Goal: Entertainment & Leisure: Browse casually

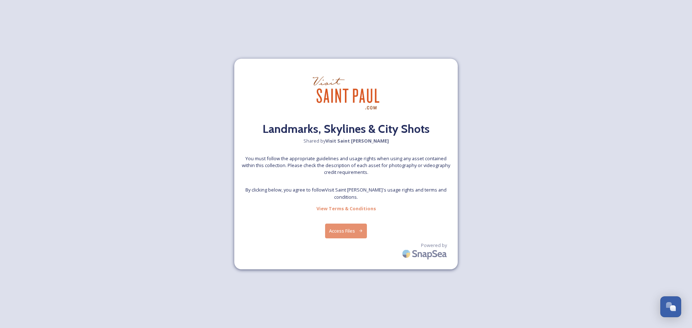
click at [352, 231] on button "Access Files" at bounding box center [346, 231] width 42 height 15
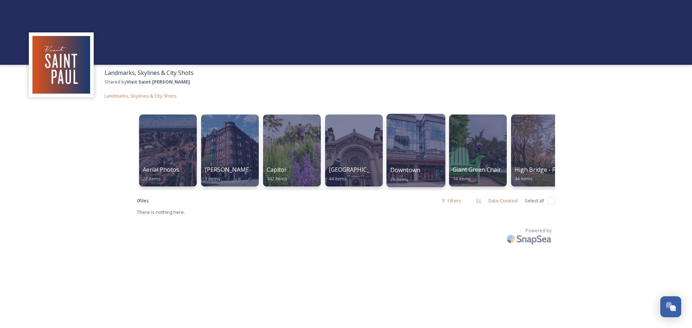
click at [425, 152] on div at bounding box center [415, 151] width 59 height 74
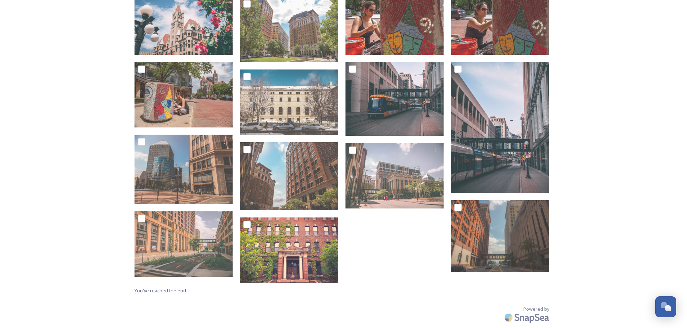
scroll to position [375, 0]
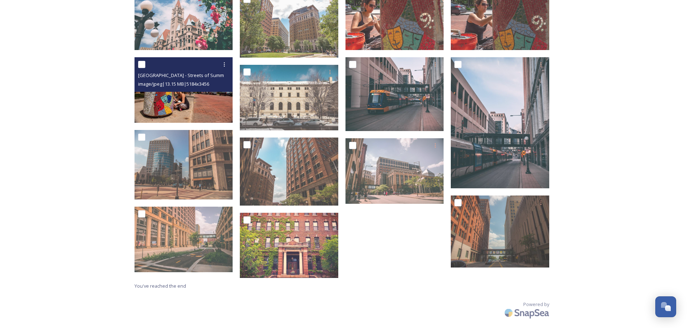
click at [173, 99] on img at bounding box center [183, 90] width 98 height 66
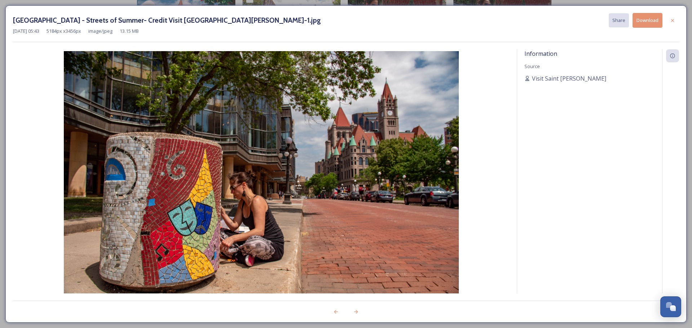
click at [670, 22] on div at bounding box center [672, 20] width 13 height 13
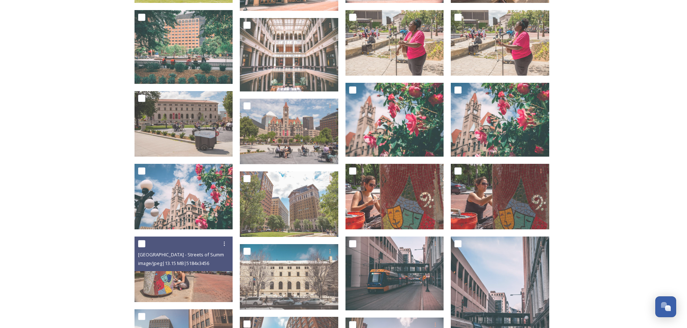
scroll to position [194, 0]
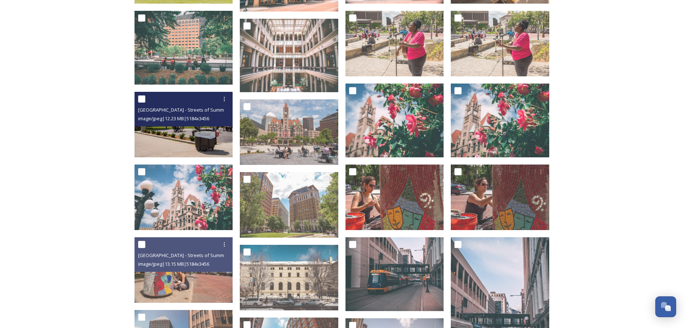
click at [189, 132] on img at bounding box center [183, 125] width 98 height 66
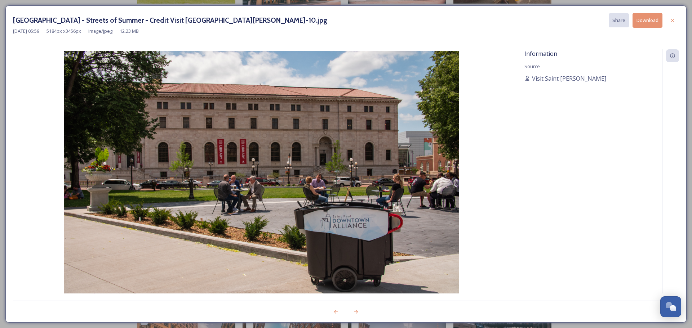
click at [675, 19] on icon at bounding box center [673, 21] width 6 height 6
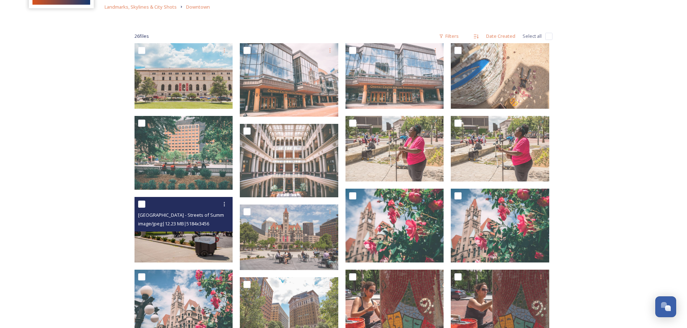
scroll to position [86, 0]
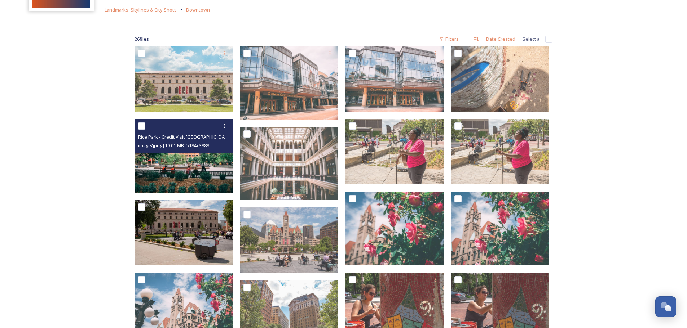
click at [196, 172] on img at bounding box center [183, 156] width 98 height 74
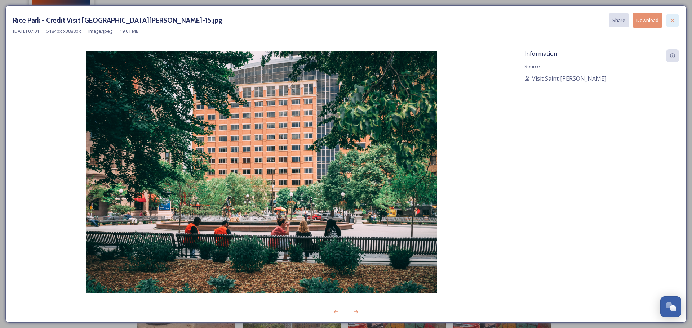
click at [674, 21] on icon at bounding box center [673, 21] width 6 height 6
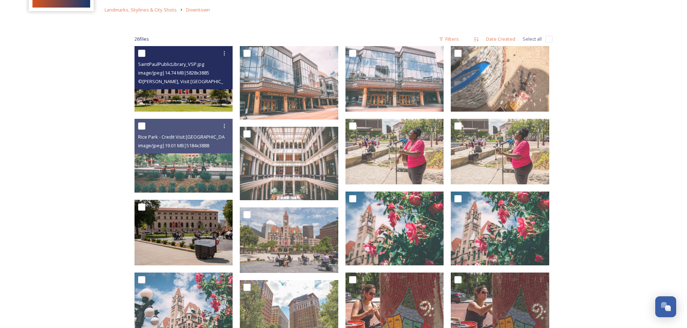
click at [182, 97] on img at bounding box center [183, 79] width 98 height 66
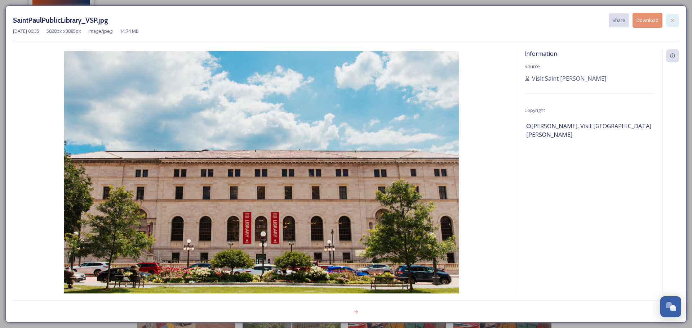
click at [673, 23] on icon at bounding box center [673, 21] width 6 height 6
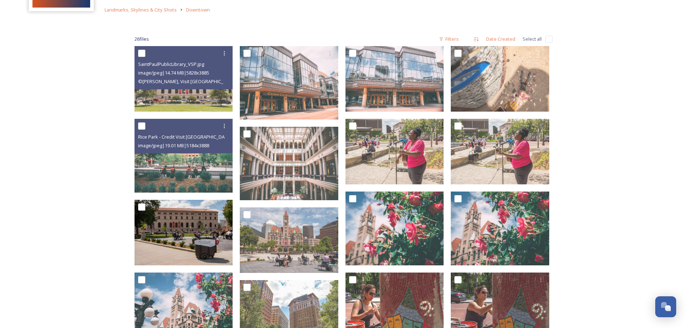
click at [611, 124] on div "Downtown Shared by Visit [GEOGRAPHIC_DATA][PERSON_NAME] Landmarks, Skylines & C…" at bounding box center [343, 265] width 687 height 703
click at [160, 8] on span "Landmarks, Skylines & City Shots" at bounding box center [141, 9] width 72 height 6
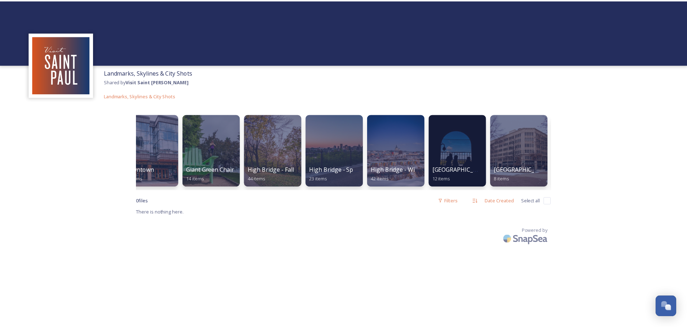
scroll to position [0, 266]
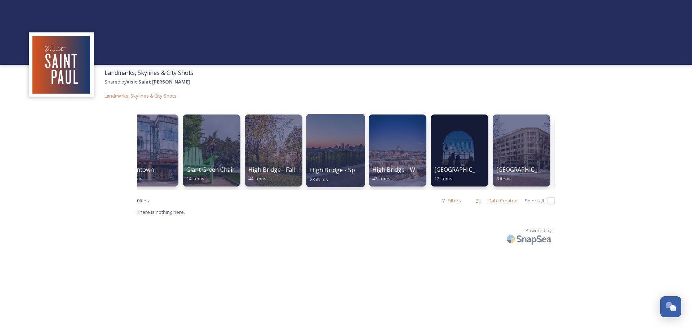
click at [346, 145] on div at bounding box center [335, 151] width 59 height 74
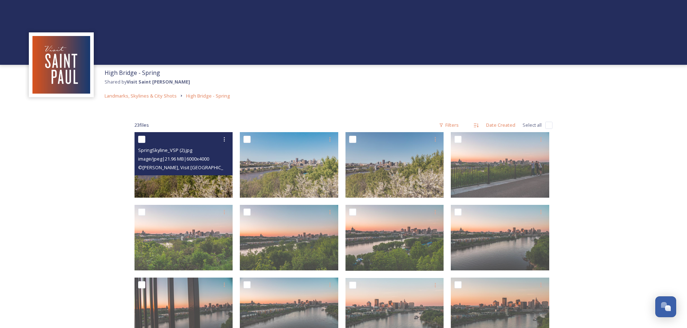
click at [203, 178] on img at bounding box center [183, 165] width 98 height 66
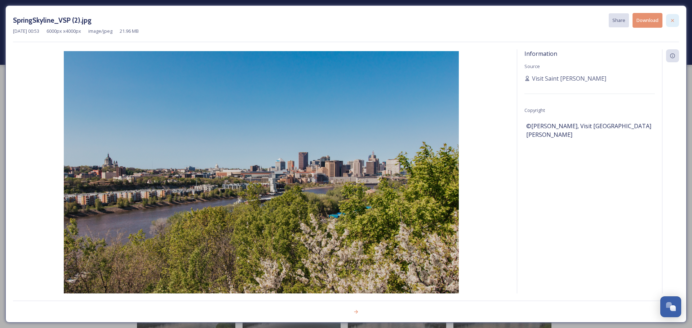
click at [672, 18] on icon at bounding box center [673, 21] width 6 height 6
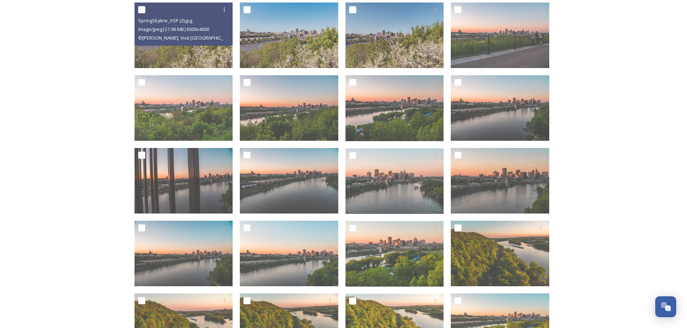
scroll to position [144, 0]
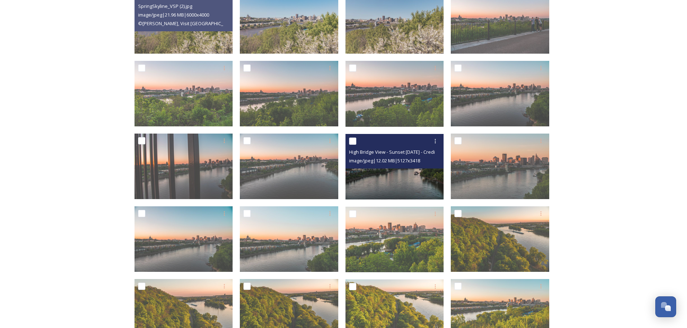
click at [389, 187] on img at bounding box center [394, 167] width 98 height 66
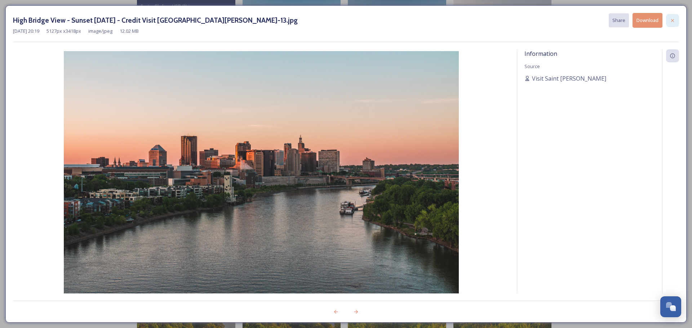
click at [671, 19] on icon at bounding box center [673, 21] width 6 height 6
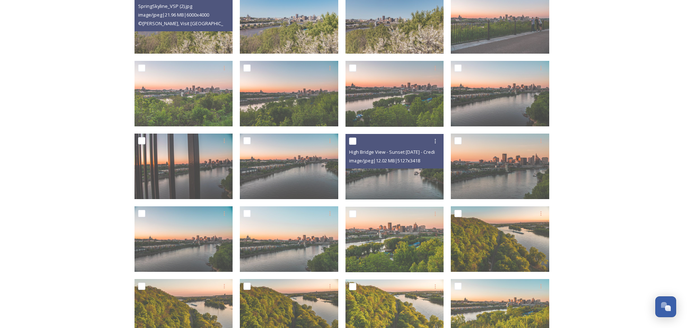
click at [640, 113] on div "High Bridge - Spring Shared by Visit Saint [PERSON_NAME] Landmarks, Skylines & …" at bounding box center [343, 195] width 687 height 678
click at [598, 156] on div "High Bridge - Spring Shared by Visit Saint [PERSON_NAME] Landmarks, Skylines & …" at bounding box center [343, 195] width 687 height 678
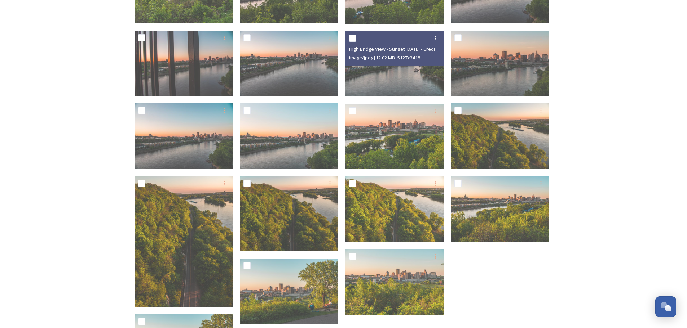
scroll to position [324, 0]
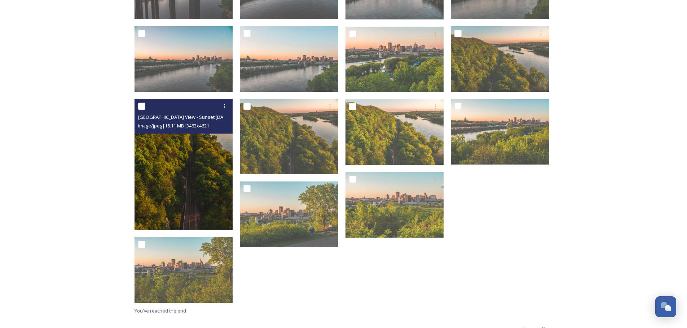
click at [178, 214] on img at bounding box center [183, 164] width 98 height 131
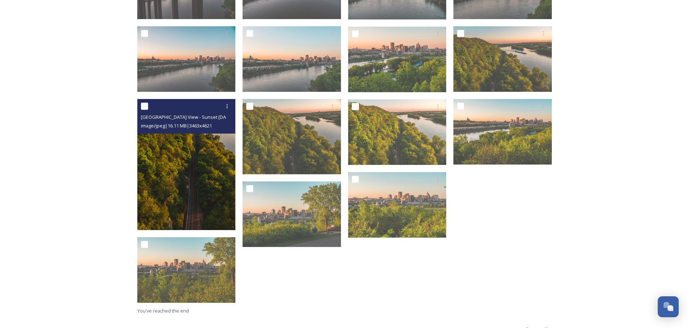
scroll to position [293, 0]
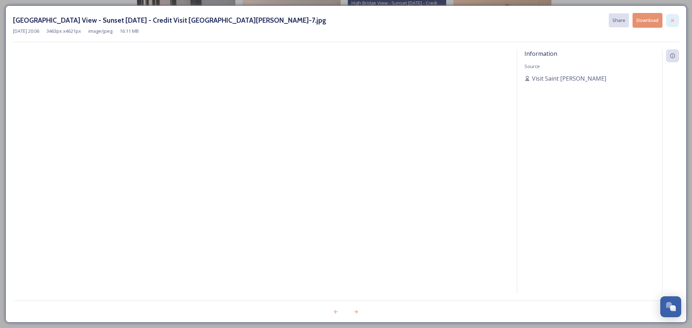
click at [671, 21] on icon at bounding box center [673, 21] width 6 height 6
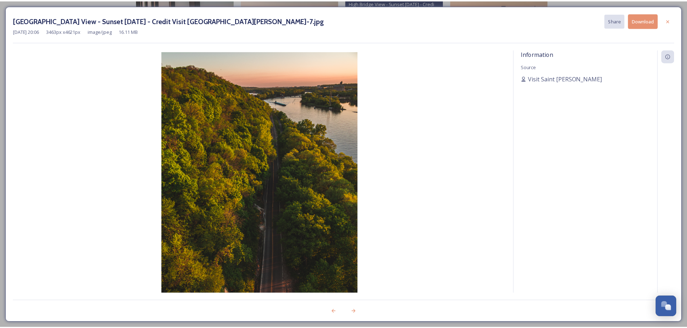
scroll to position [324, 0]
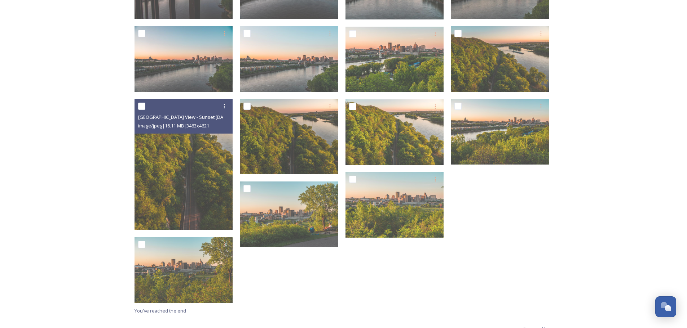
drag, startPoint x: 599, startPoint y: 175, endPoint x: 587, endPoint y: 180, distance: 12.8
click at [599, 175] on div "High Bridge - Spring Shared by Visit [GEOGRAPHIC_DATA][PERSON_NAME] Landmarks, …" at bounding box center [343, 15] width 687 height 678
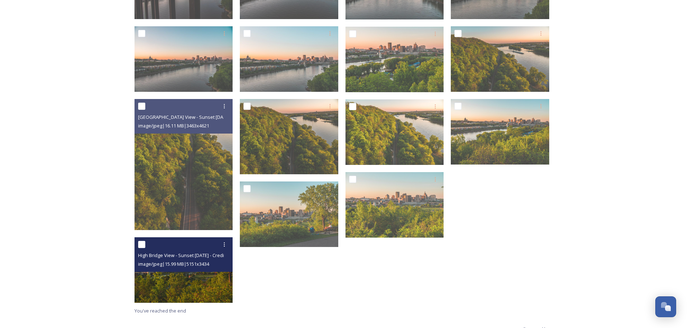
click at [159, 284] on img at bounding box center [183, 271] width 98 height 66
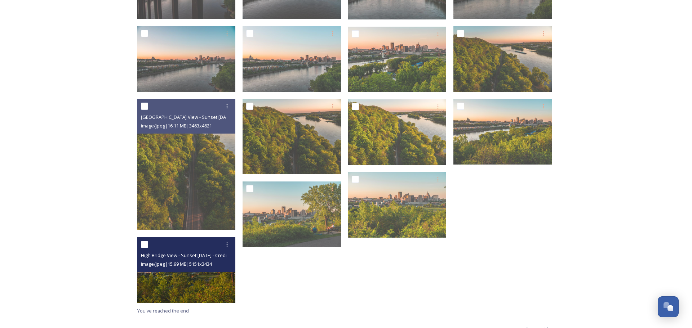
scroll to position [293, 0]
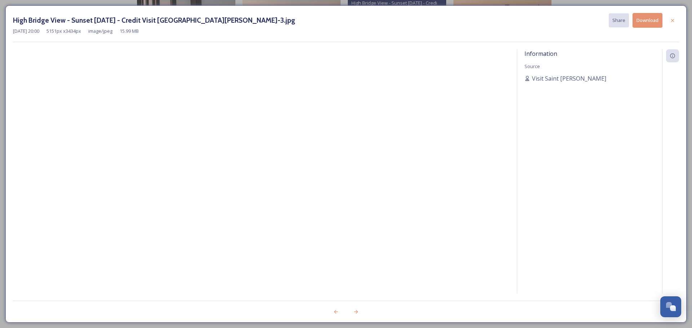
click at [674, 18] on icon at bounding box center [673, 21] width 6 height 6
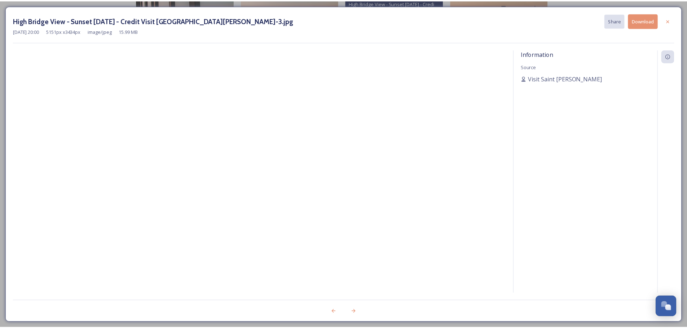
scroll to position [324, 0]
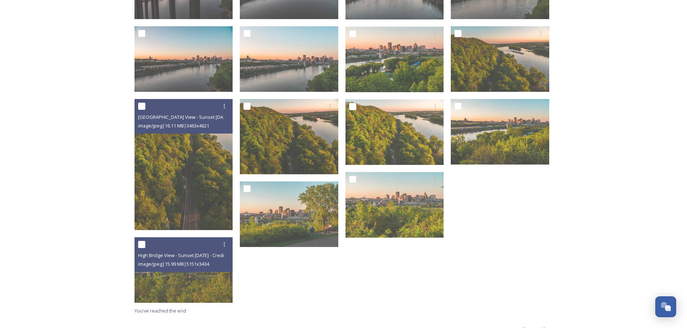
click at [645, 101] on div "High Bridge - Spring Shared by Visit [GEOGRAPHIC_DATA][PERSON_NAME] Landmarks, …" at bounding box center [343, 15] width 687 height 678
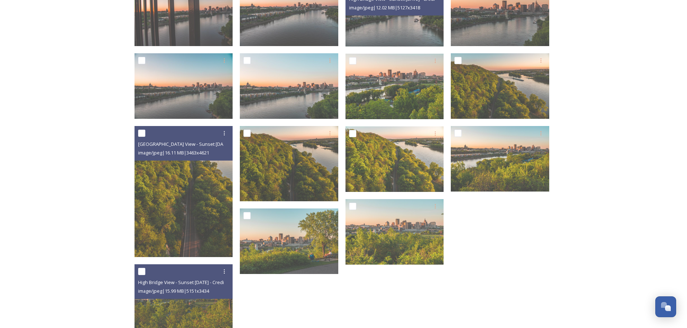
scroll to position [216, 0]
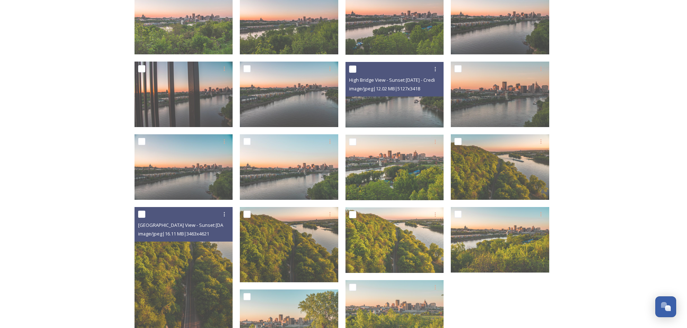
click at [613, 129] on div "High Bridge - Spring Shared by Visit [GEOGRAPHIC_DATA][PERSON_NAME] Landmarks, …" at bounding box center [343, 123] width 687 height 678
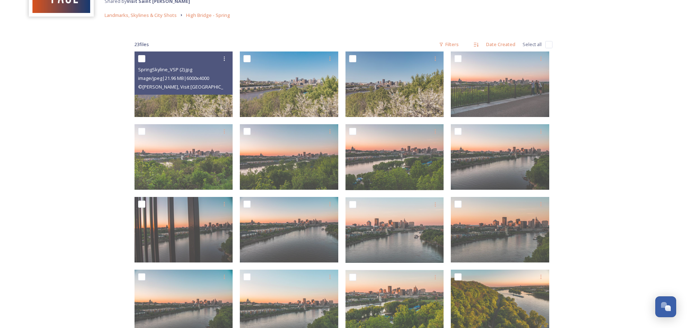
scroll to position [72, 0]
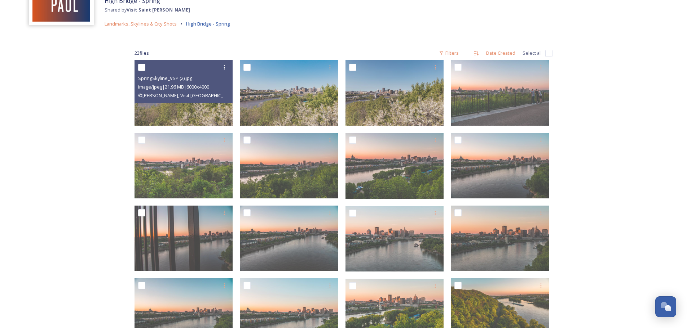
click at [202, 25] on span "High Bridge - Spring" at bounding box center [208, 24] width 44 height 6
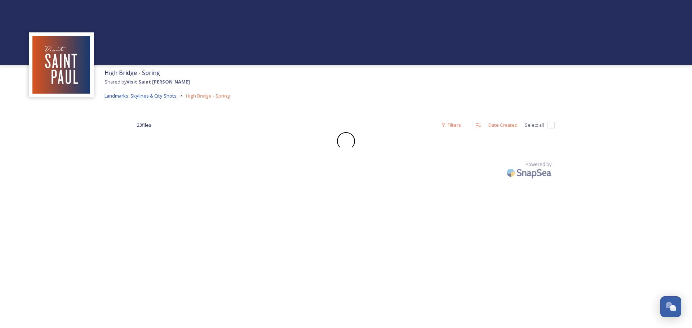
click at [160, 98] on span "Landmarks, Skylines & City Shots" at bounding box center [141, 96] width 72 height 6
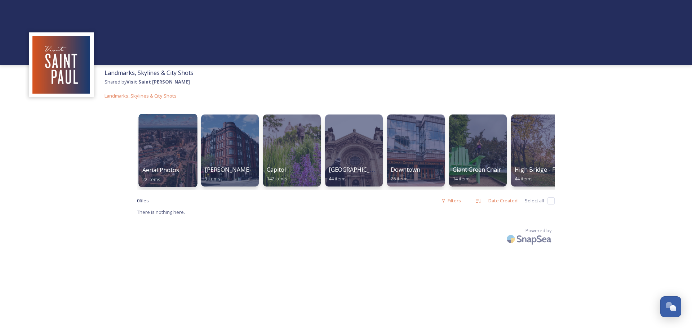
click at [173, 162] on div at bounding box center [167, 151] width 59 height 74
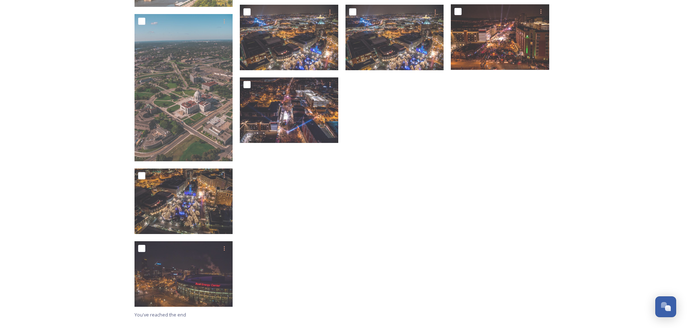
scroll to position [448, 0]
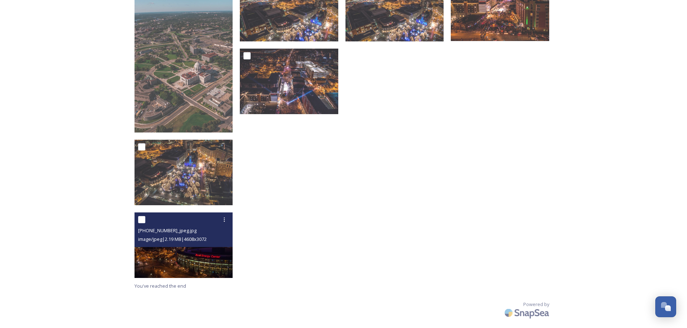
click at [180, 267] on img at bounding box center [183, 246] width 98 height 66
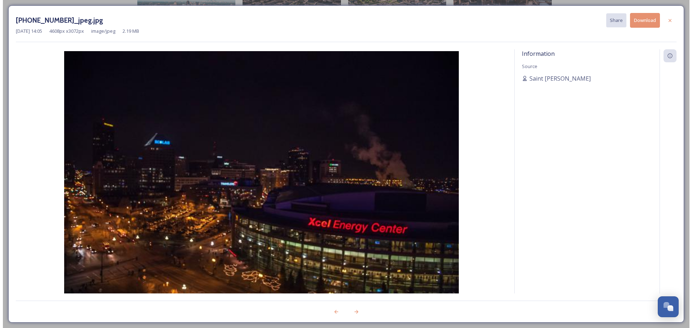
scroll to position [375, 0]
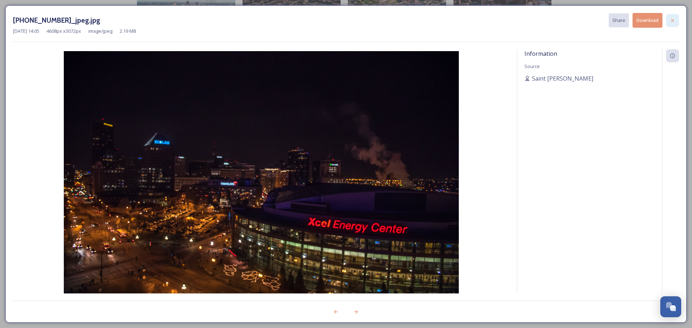
click at [675, 22] on icon at bounding box center [673, 21] width 6 height 6
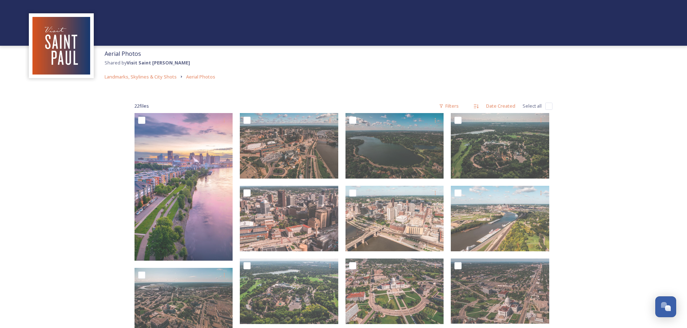
scroll to position [15, 0]
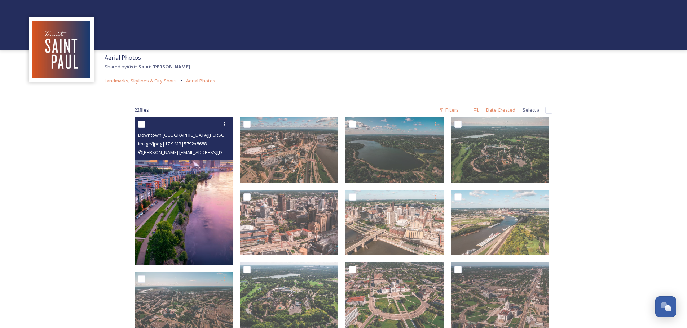
click at [174, 173] on img at bounding box center [183, 191] width 98 height 148
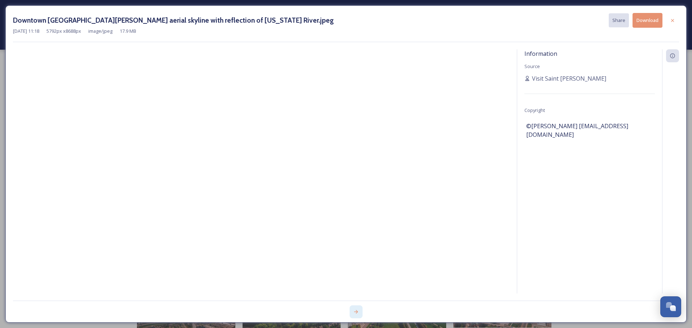
click at [356, 310] on icon at bounding box center [356, 312] width 6 height 6
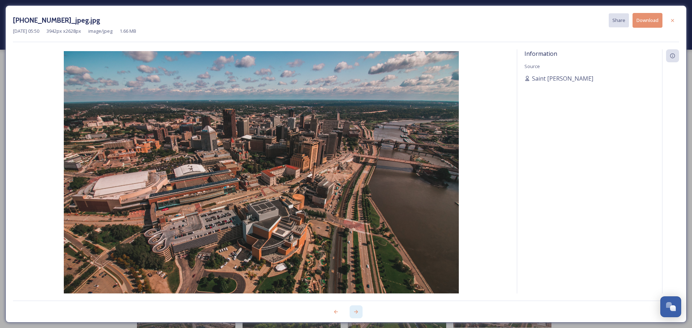
click at [355, 311] on icon at bounding box center [356, 312] width 6 height 6
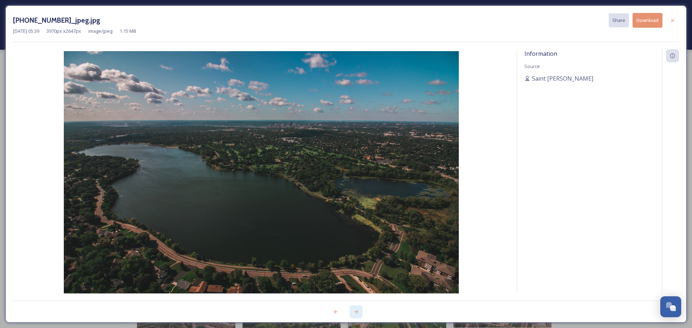
click at [355, 311] on icon at bounding box center [356, 312] width 6 height 6
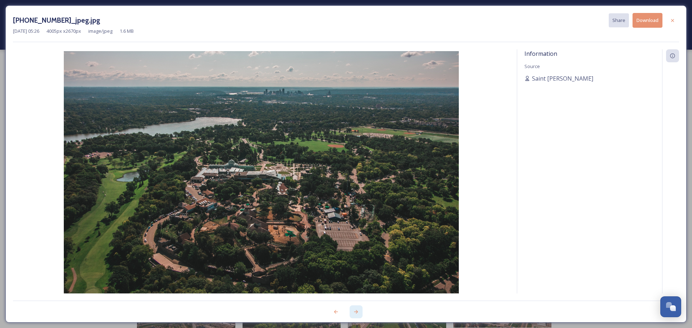
click at [355, 311] on icon at bounding box center [356, 312] width 6 height 6
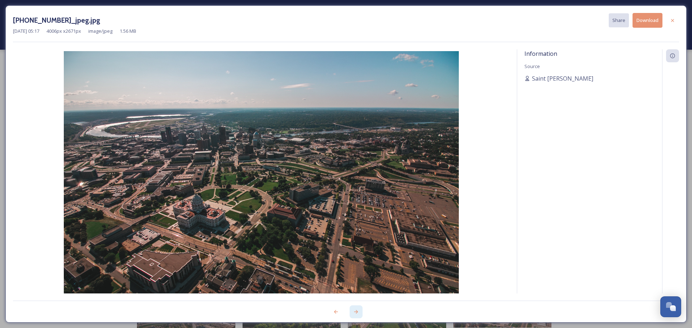
click at [355, 311] on icon at bounding box center [356, 312] width 6 height 6
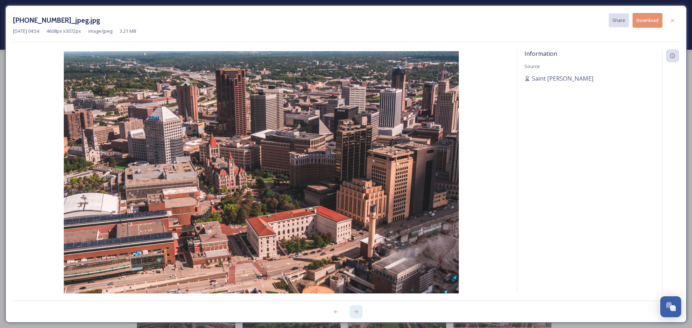
click at [355, 311] on icon at bounding box center [356, 312] width 6 height 6
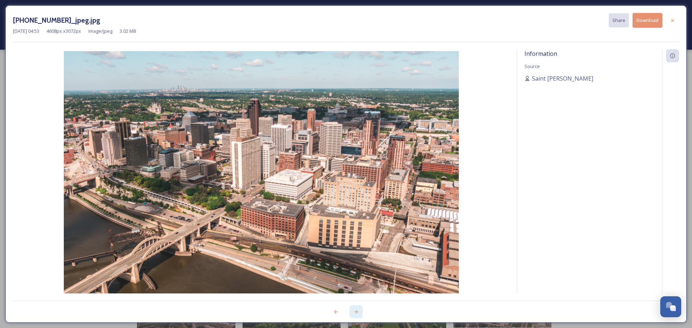
click at [355, 311] on icon at bounding box center [356, 312] width 6 height 6
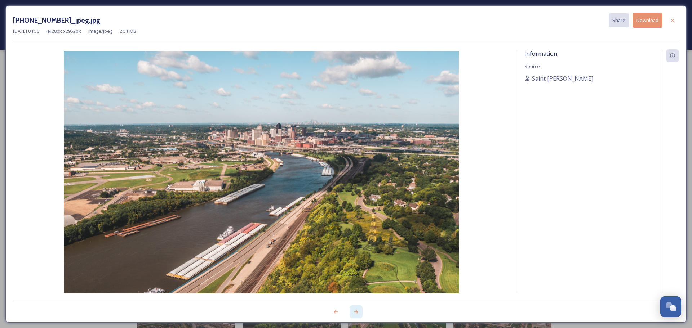
click at [355, 311] on icon at bounding box center [356, 312] width 6 height 6
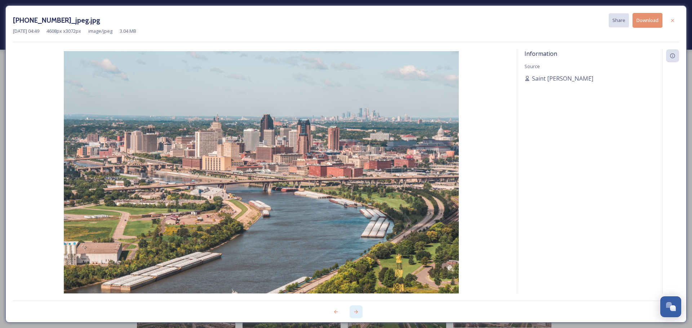
click at [355, 311] on icon at bounding box center [356, 312] width 6 height 6
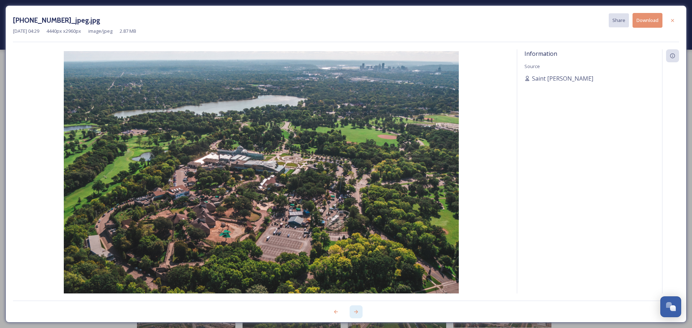
click at [355, 311] on icon at bounding box center [356, 312] width 6 height 6
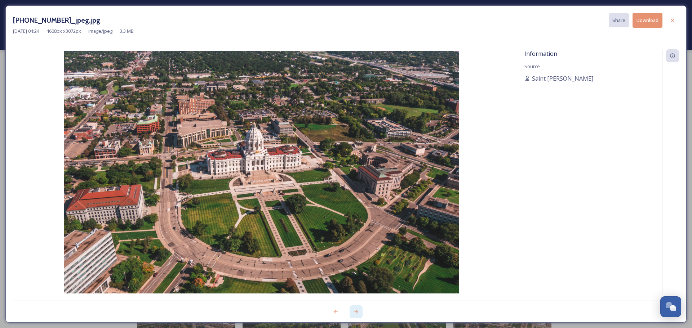
click at [355, 311] on icon at bounding box center [356, 312] width 6 height 6
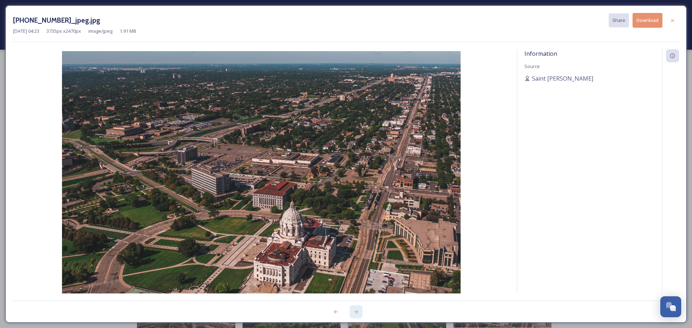
click at [355, 311] on icon at bounding box center [356, 312] width 6 height 6
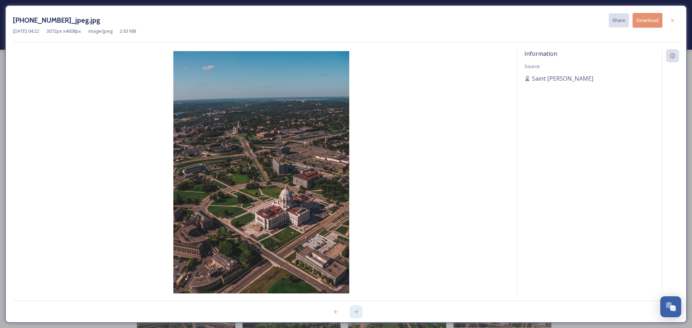
click at [355, 311] on icon at bounding box center [356, 312] width 6 height 6
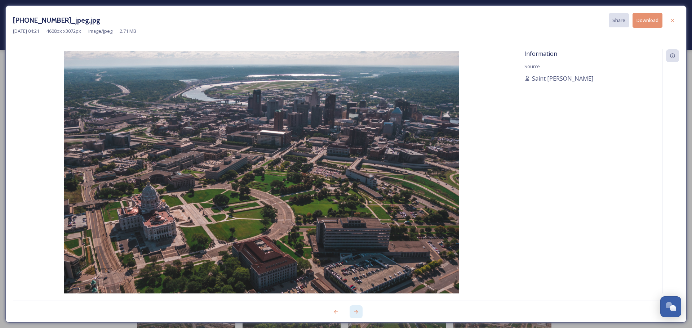
click at [355, 311] on icon at bounding box center [356, 312] width 6 height 6
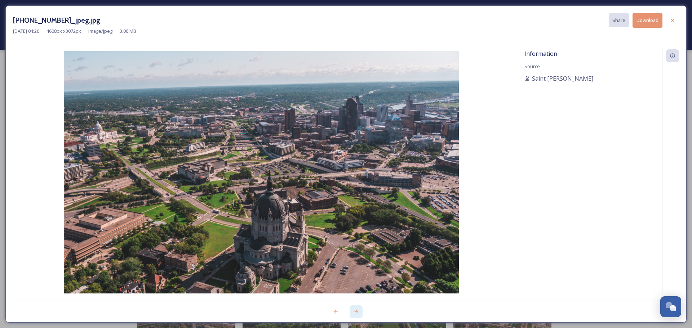
click at [355, 311] on icon at bounding box center [356, 312] width 6 height 6
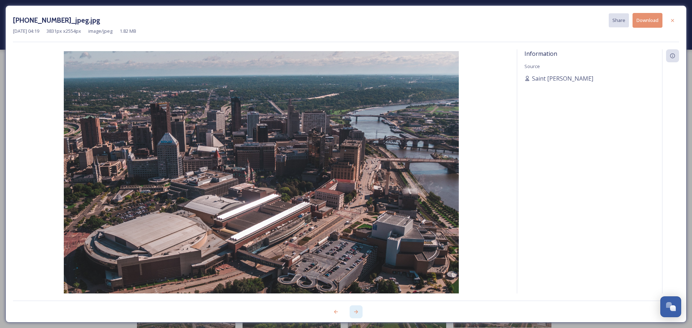
click at [355, 311] on icon at bounding box center [356, 312] width 6 height 6
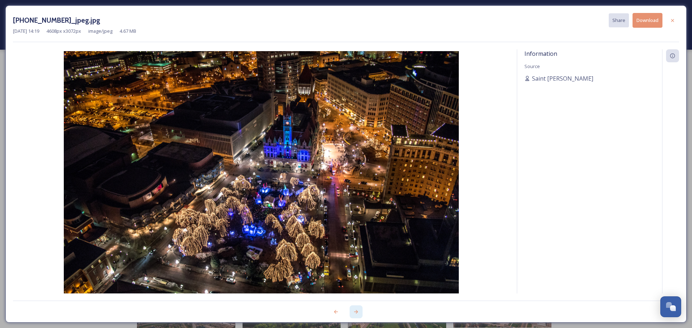
click at [355, 311] on icon at bounding box center [356, 312] width 6 height 6
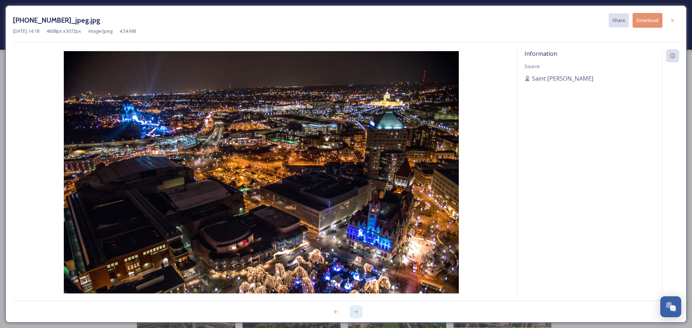
click at [355, 311] on icon at bounding box center [356, 312] width 6 height 6
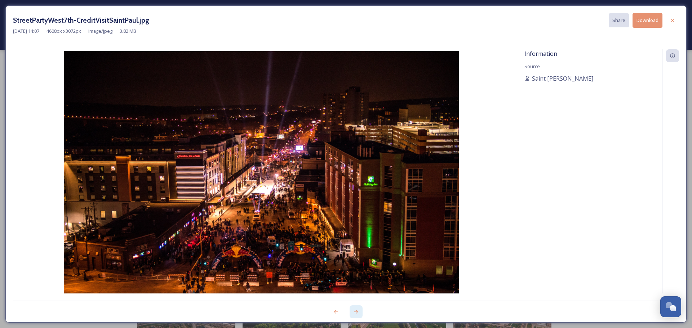
click at [355, 311] on icon at bounding box center [356, 312] width 6 height 6
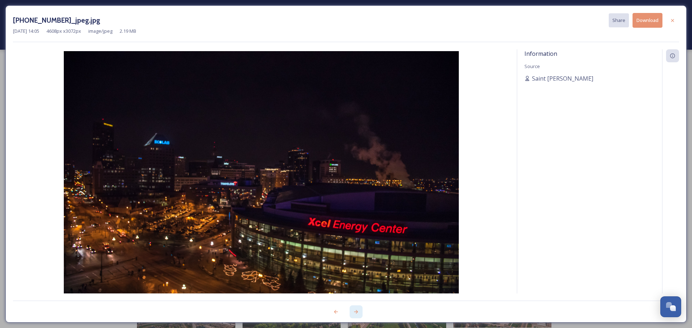
click at [355, 311] on icon at bounding box center [356, 312] width 6 height 6
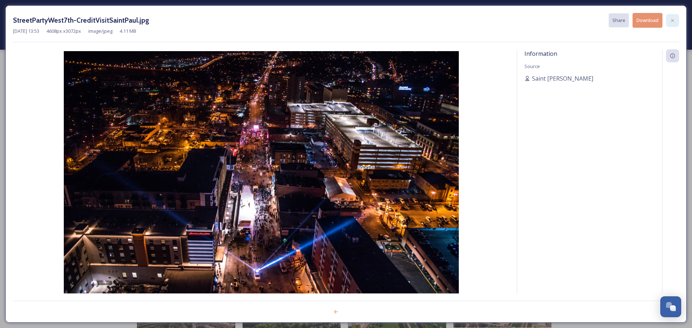
click at [675, 19] on icon at bounding box center [673, 21] width 6 height 6
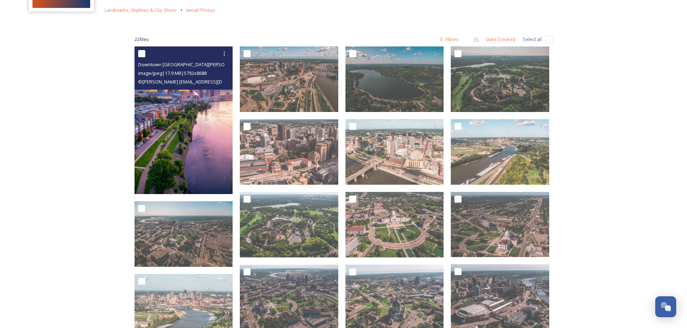
scroll to position [87, 0]
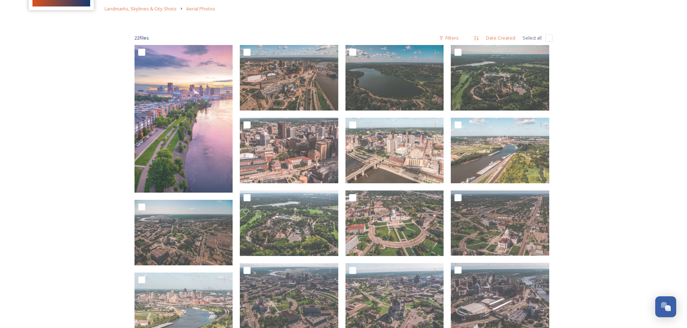
click at [80, 114] on div "Aerial Photos Shared by Visit Saint [PERSON_NAME] Landmarks, Skylines & City Sh…" at bounding box center [343, 301] width 687 height 777
click at [145, 6] on span "Landmarks, Skylines & City Shots" at bounding box center [141, 8] width 72 height 6
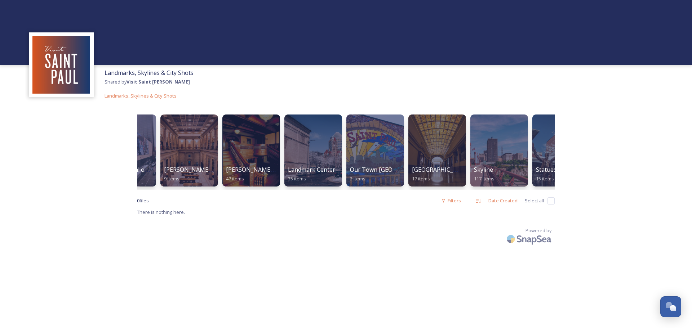
scroll to position [0, 884]
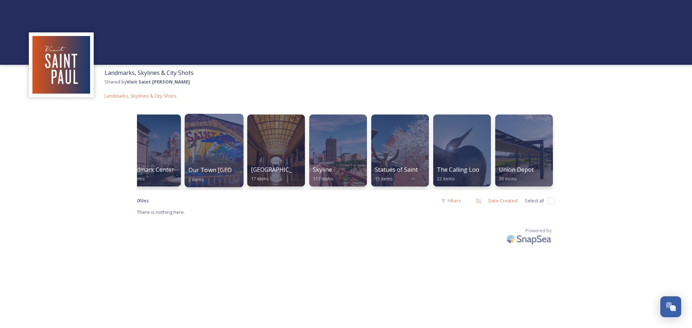
click at [214, 155] on div at bounding box center [214, 151] width 59 height 74
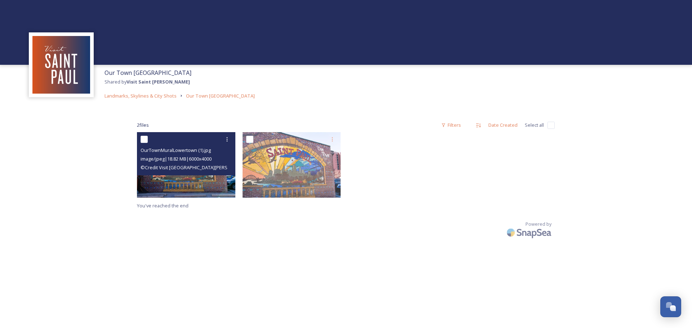
click at [183, 178] on img at bounding box center [186, 165] width 98 height 66
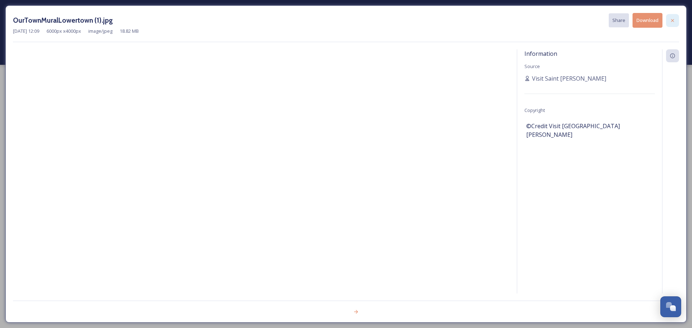
click at [669, 21] on div at bounding box center [672, 20] width 13 height 13
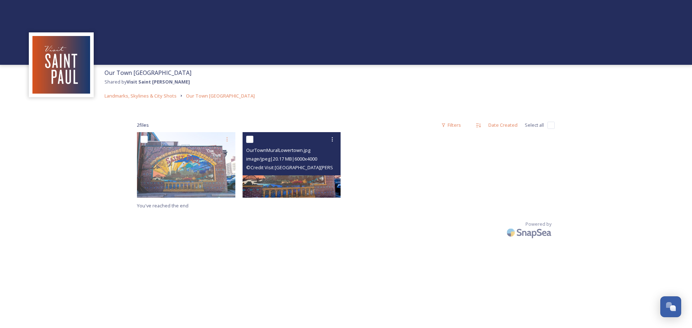
click at [287, 188] on img at bounding box center [292, 165] width 98 height 66
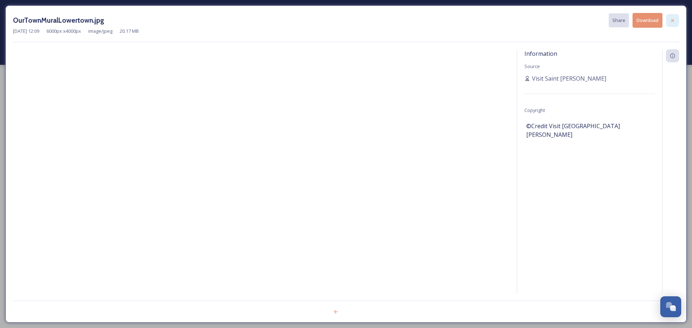
click at [672, 19] on icon at bounding box center [672, 20] width 3 height 3
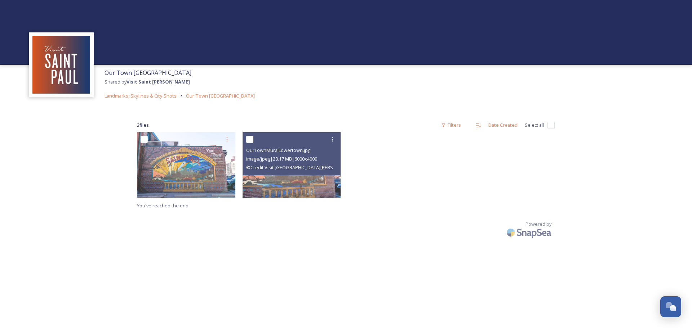
click at [494, 188] on div at bounding box center [505, 166] width 102 height 69
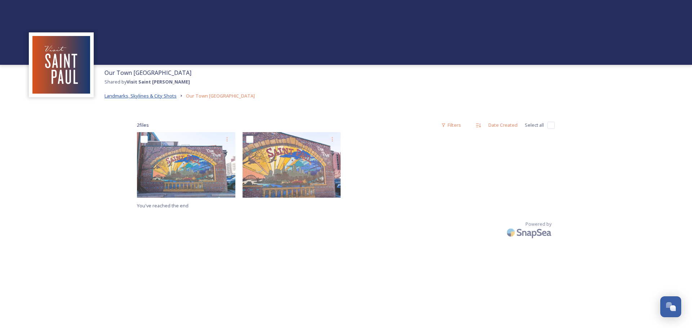
click at [151, 96] on span "Landmarks, Skylines & City Shots" at bounding box center [141, 96] width 72 height 6
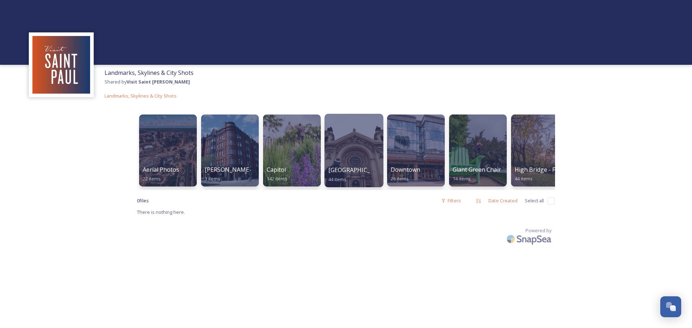
click at [358, 140] on div at bounding box center [353, 151] width 59 height 74
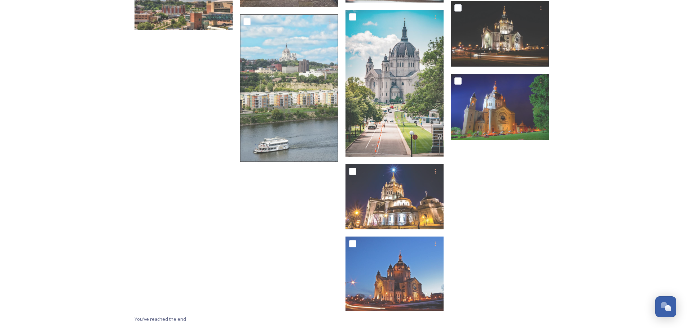
scroll to position [1043, 0]
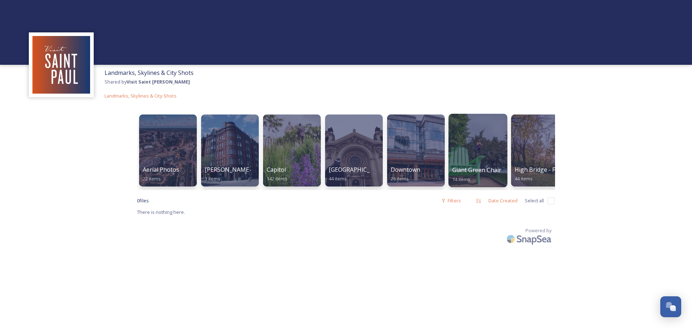
click at [467, 171] on span "Giant Green Chair" at bounding box center [476, 170] width 49 height 8
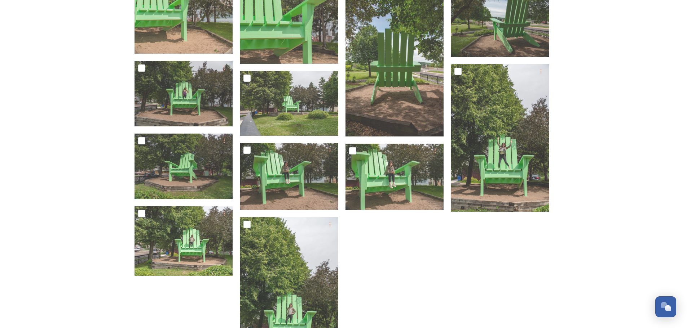
scroll to position [303, 0]
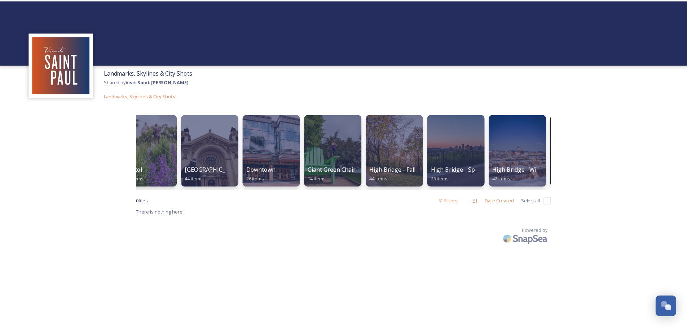
scroll to position [0, 145]
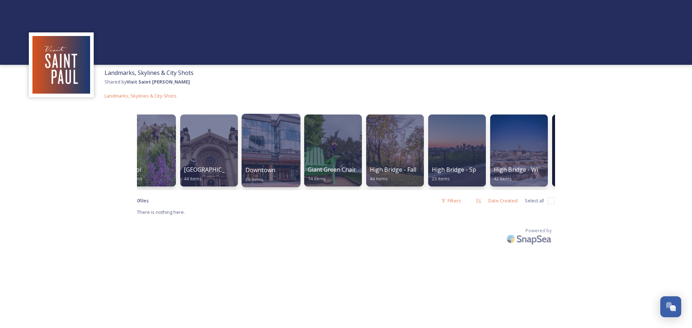
click at [280, 158] on div at bounding box center [271, 151] width 59 height 74
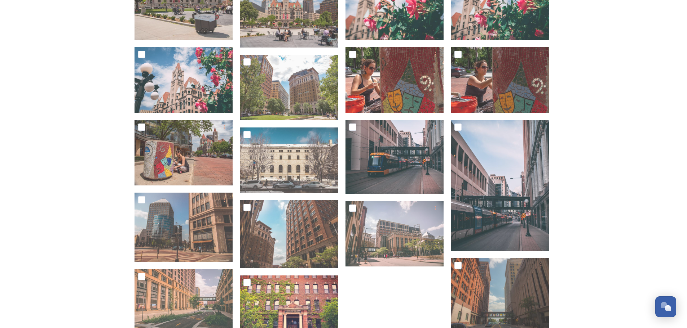
scroll to position [324, 0]
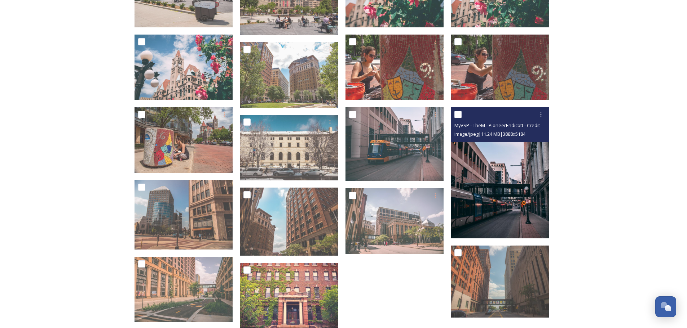
click at [491, 209] on img at bounding box center [500, 172] width 98 height 131
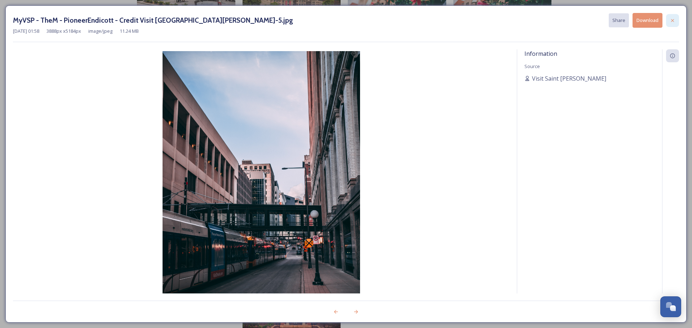
click at [668, 22] on div at bounding box center [672, 20] width 13 height 13
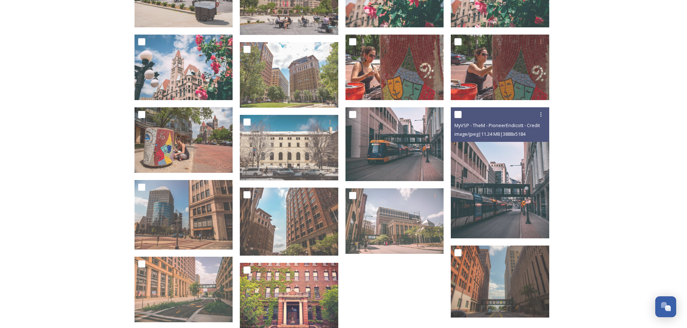
click at [634, 103] on div "Downtown Shared by Visit Saint [PERSON_NAME] Landmarks, Skylines & City Shots D…" at bounding box center [343, 27] width 687 height 703
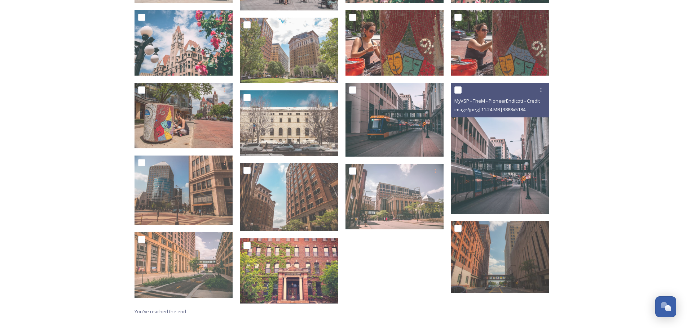
scroll to position [375, 0]
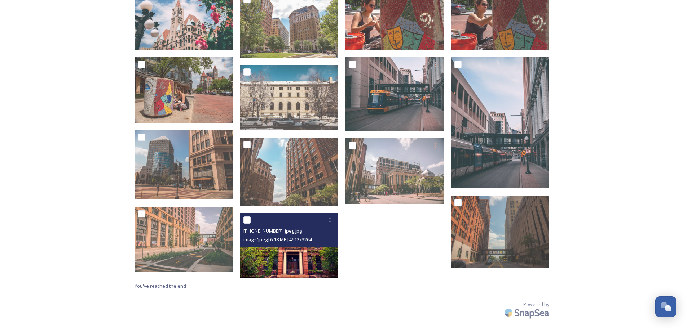
click at [278, 261] on img at bounding box center [289, 245] width 98 height 65
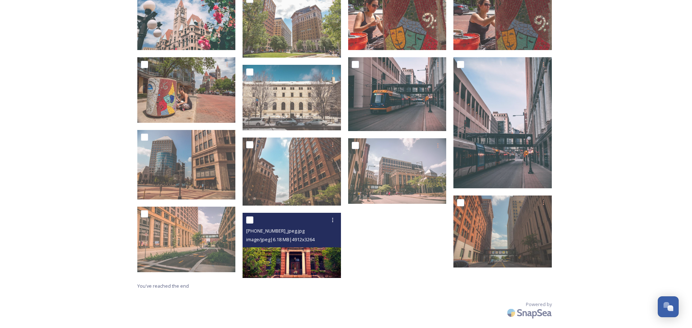
scroll to position [369, 0]
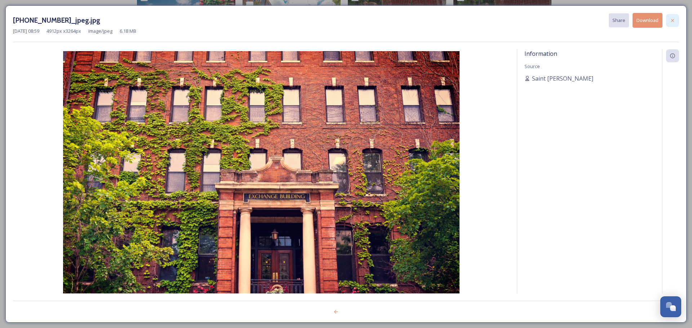
click at [671, 21] on icon at bounding box center [673, 21] width 6 height 6
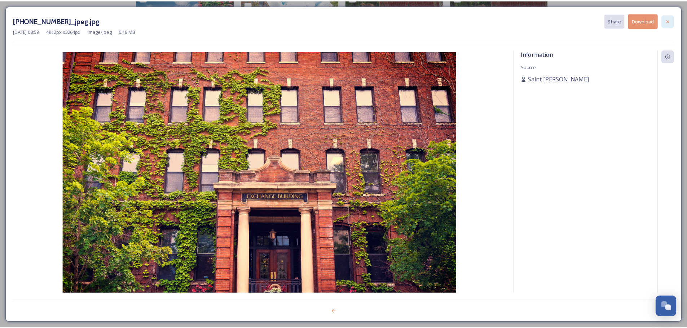
scroll to position [375, 0]
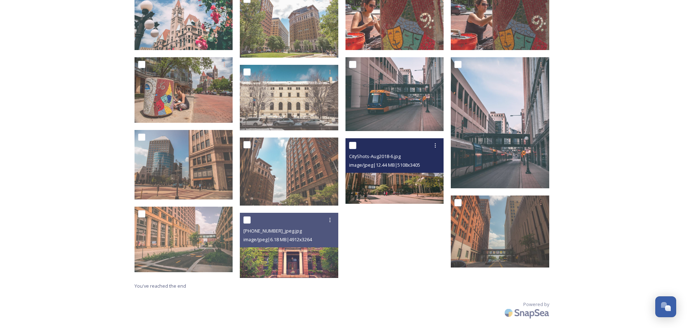
click at [375, 163] on span "image/jpeg | 12.44 MB | 5108 x 3405" at bounding box center [384, 165] width 71 height 6
click at [363, 191] on img at bounding box center [394, 171] width 98 height 66
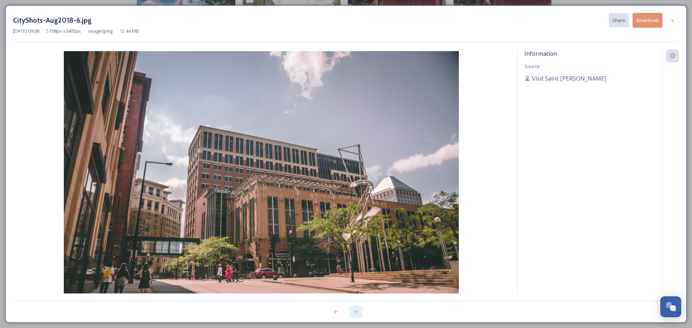
click at [354, 309] on div at bounding box center [356, 312] width 13 height 13
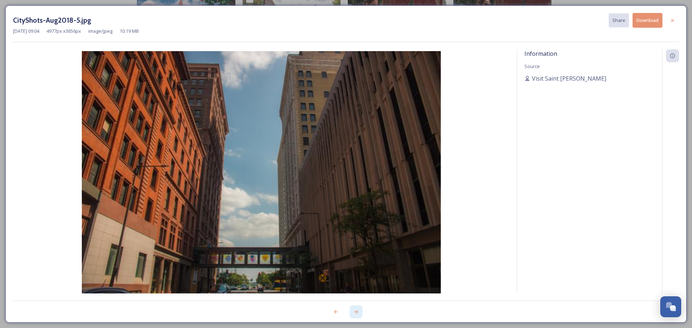
click at [355, 313] on icon at bounding box center [356, 312] width 6 height 6
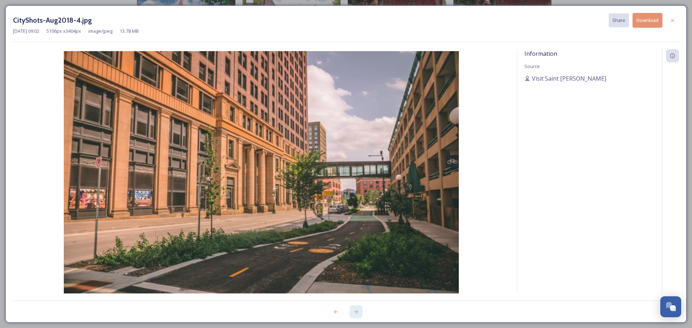
click at [355, 313] on icon at bounding box center [356, 312] width 6 height 6
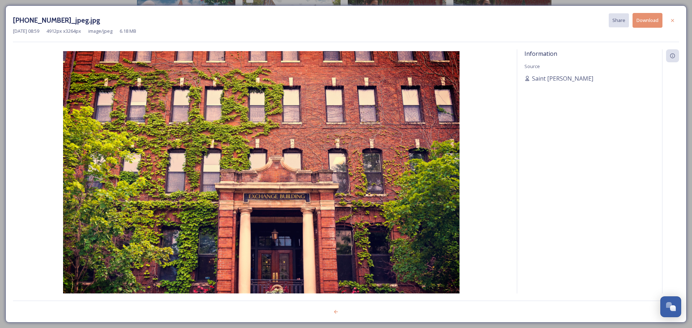
click at [355, 313] on div at bounding box center [346, 308] width 666 height 14
click at [673, 19] on icon at bounding box center [673, 21] width 6 height 6
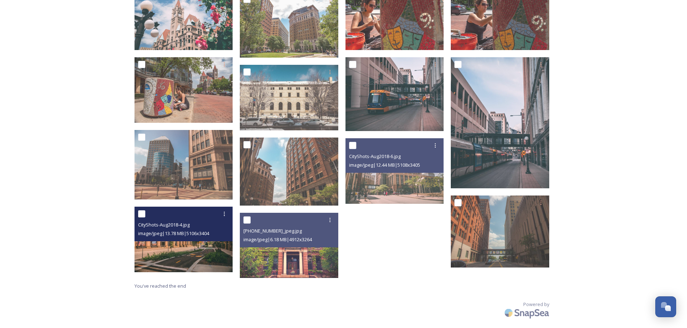
click at [199, 257] on img at bounding box center [183, 240] width 98 height 66
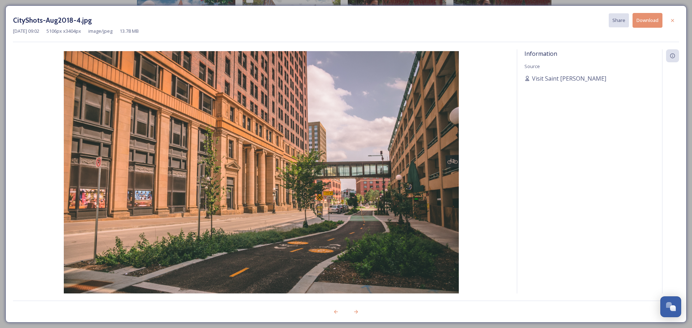
click at [671, 21] on icon at bounding box center [673, 21] width 6 height 6
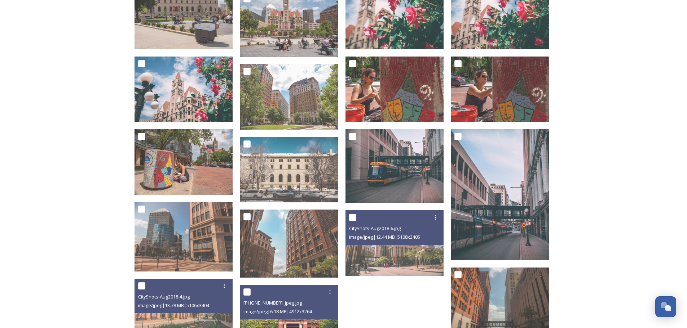
click at [0, 153] on div "Downtown Shared by Visit [GEOGRAPHIC_DATA][PERSON_NAME] Landmarks, Skylines & C…" at bounding box center [343, 49] width 687 height 703
click at [41, 161] on div "Downtown Shared by Visit [GEOGRAPHIC_DATA][PERSON_NAME] Landmarks, Skylines & C…" at bounding box center [343, 49] width 687 height 703
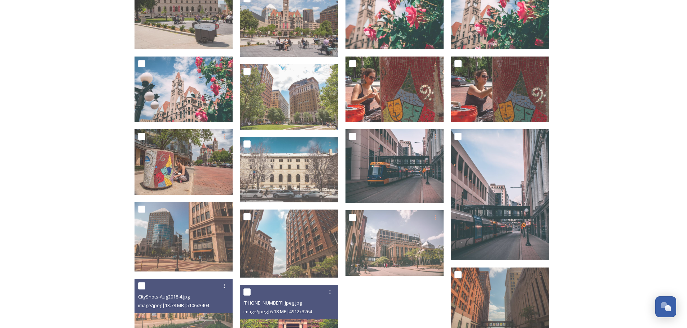
click at [598, 171] on div "Downtown Shared by Visit [GEOGRAPHIC_DATA][PERSON_NAME] Landmarks, Skylines & C…" at bounding box center [343, 49] width 687 height 703
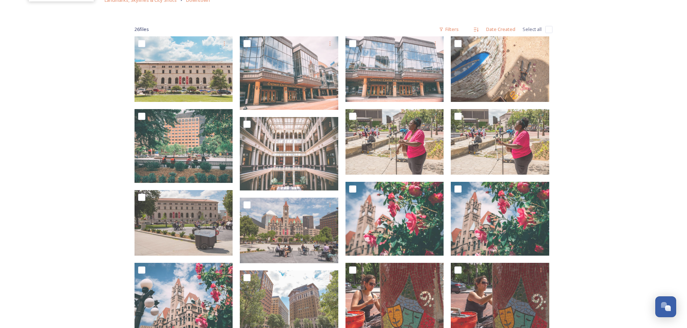
scroll to position [86, 0]
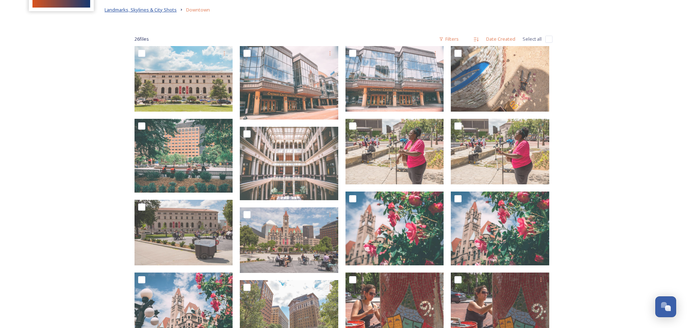
click at [156, 7] on span "Landmarks, Skylines & City Shots" at bounding box center [141, 9] width 72 height 6
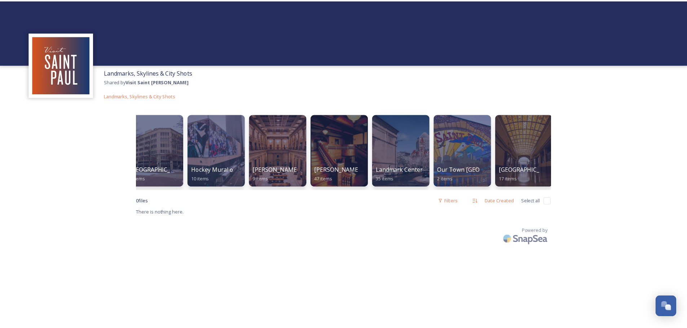
scroll to position [0, 884]
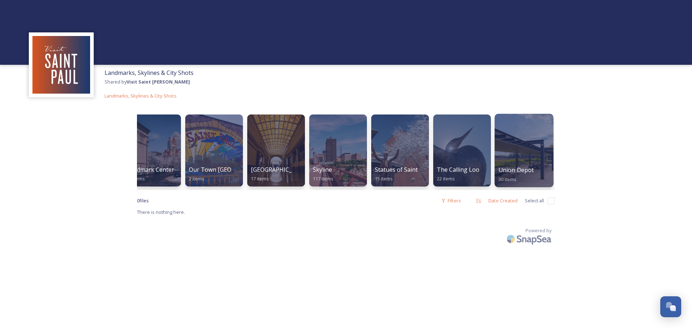
click at [518, 156] on div at bounding box center [524, 151] width 59 height 74
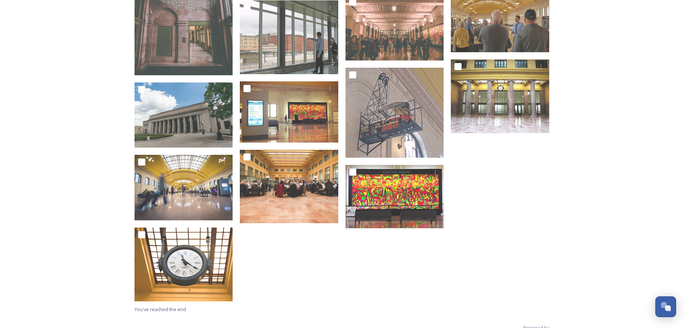
scroll to position [483, 0]
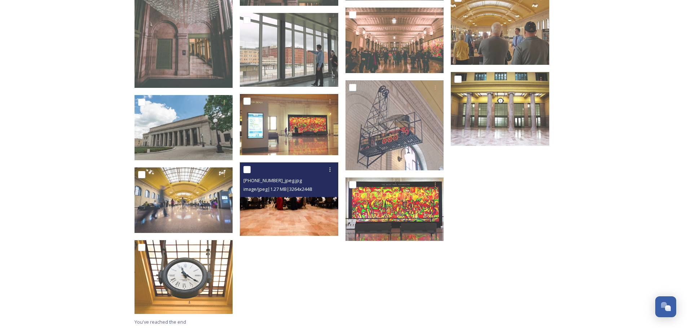
click at [271, 224] on img at bounding box center [289, 200] width 98 height 74
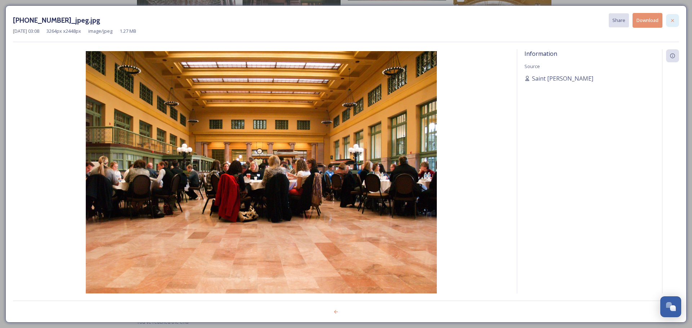
click at [673, 21] on icon at bounding box center [673, 21] width 6 height 6
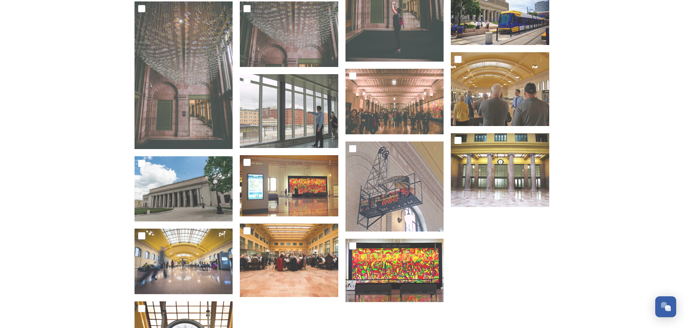
scroll to position [411, 0]
